Goal: Information Seeking & Learning: Find specific page/section

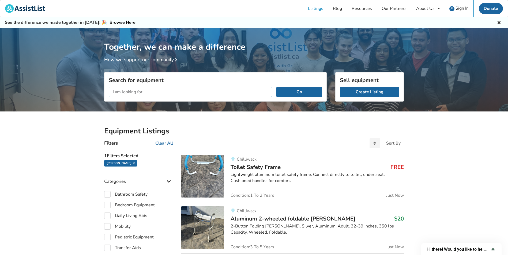
click at [193, 92] on input "text" at bounding box center [190, 92] width 163 height 10
click at [276, 87] on button "Go" at bounding box center [299, 92] width 46 height 10
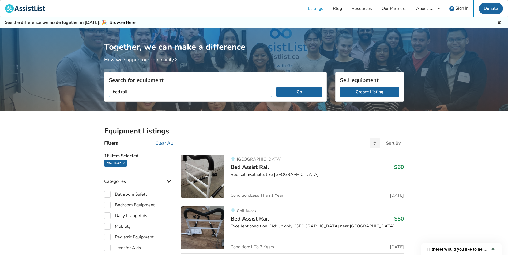
drag, startPoint x: 165, startPoint y: 94, endPoint x: 108, endPoint y: 87, distance: 57.5
click at [108, 87] on div "bed rail Go" at bounding box center [215, 92] width 222 height 19
click at [276, 87] on button "Go" at bounding box center [299, 92] width 46 height 10
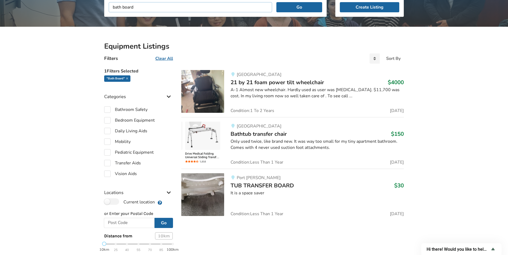
scroll to position [107, 0]
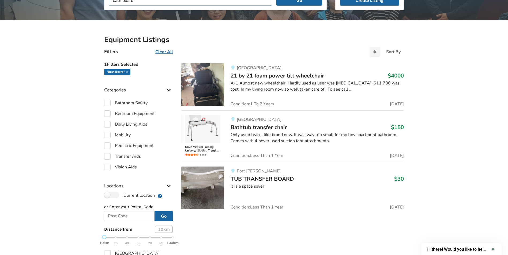
scroll to position [61, 0]
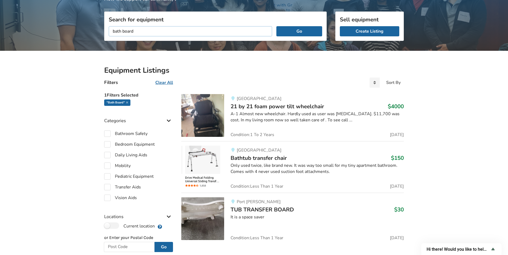
drag, startPoint x: 141, startPoint y: 32, endPoint x: 80, endPoint y: 32, distance: 60.5
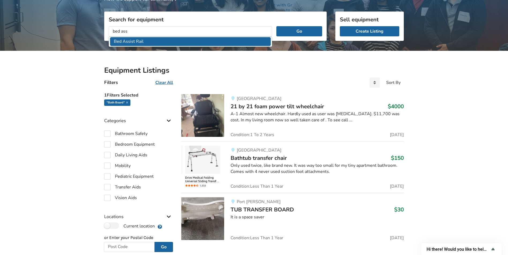
click at [131, 41] on li "Bed Assist Rail" at bounding box center [190, 41] width 161 height 9
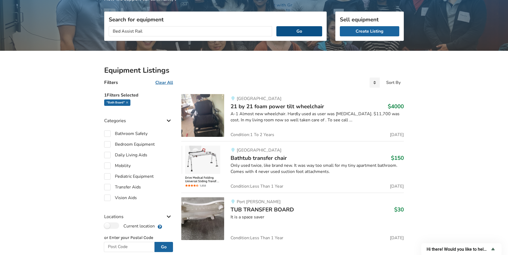
click at [304, 31] on button "Go" at bounding box center [299, 31] width 46 height 10
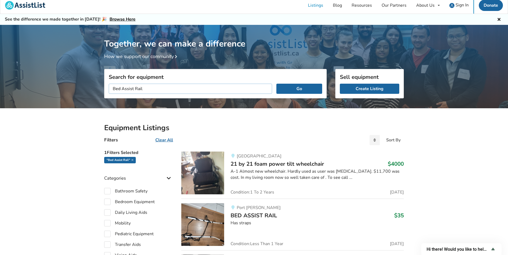
drag, startPoint x: 154, startPoint y: 3, endPoint x: -1, endPoint y: -9, distance: 155.2
click at [0, 0] on html "Listings Blog Resources Our Partners About Us About AssistList Our Story Our Te…" at bounding box center [254, 124] width 508 height 255
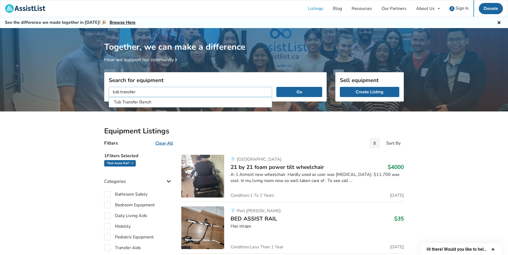
type input "tub transfer"
click at [276, 87] on button "Go" at bounding box center [299, 92] width 46 height 10
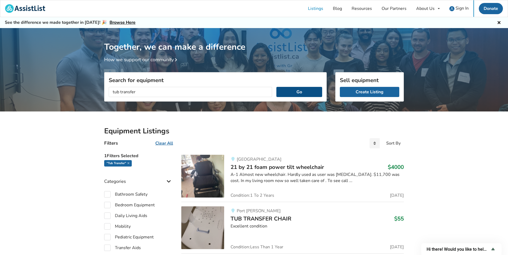
click at [297, 92] on button "Go" at bounding box center [299, 92] width 46 height 10
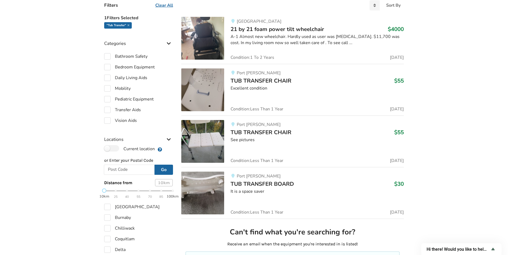
scroll to position [54, 0]
